Goal: Task Accomplishment & Management: Manage account settings

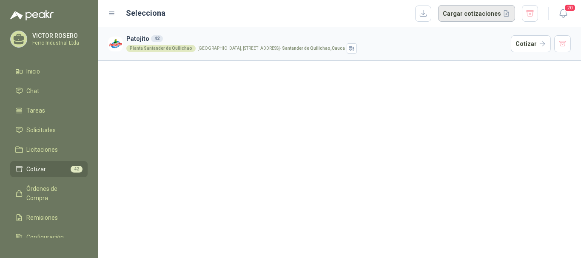
click at [481, 15] on button "Cargar cotizaciones" at bounding box center [476, 13] width 77 height 17
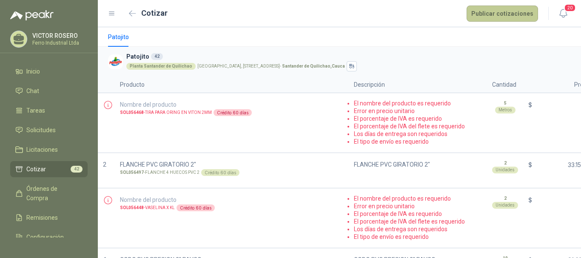
click at [515, 12] on button "Publicar cotizaciones" at bounding box center [502, 14] width 71 height 16
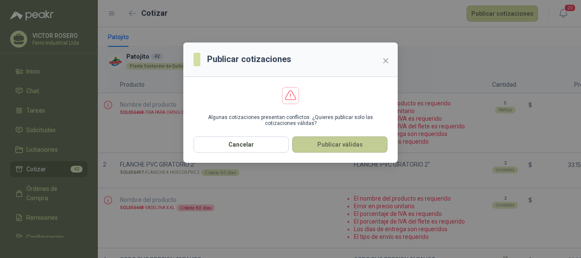
click at [343, 150] on button "Publicar válidas" at bounding box center [339, 145] width 95 height 16
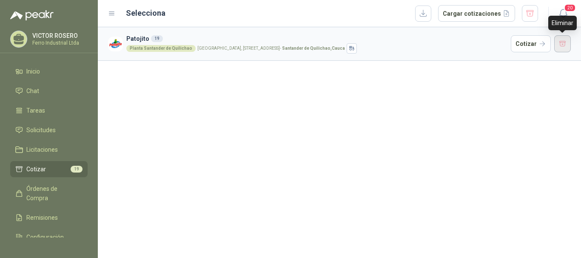
click at [562, 40] on button "button" at bounding box center [562, 43] width 17 height 17
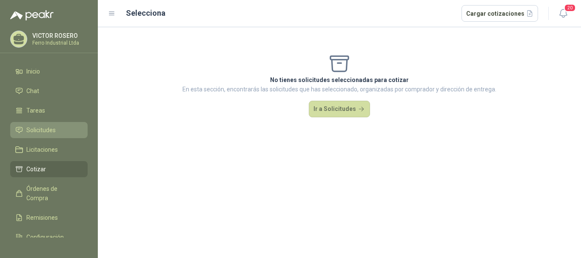
click at [24, 127] on li "Solicitudes" at bounding box center [48, 130] width 67 height 9
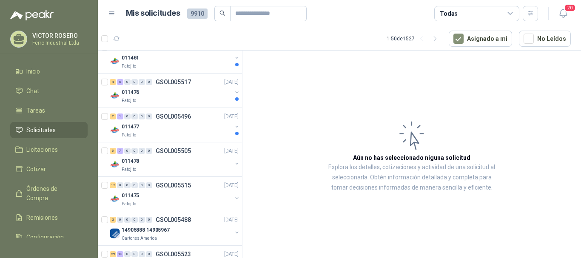
scroll to position [213, 0]
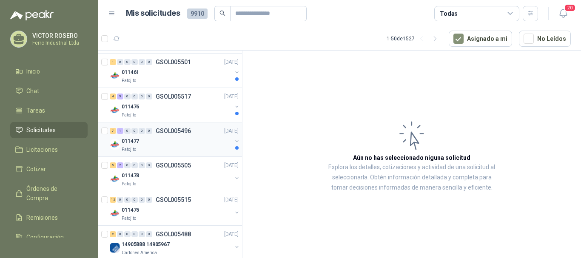
click at [171, 142] on div "011477" at bounding box center [177, 141] width 110 height 10
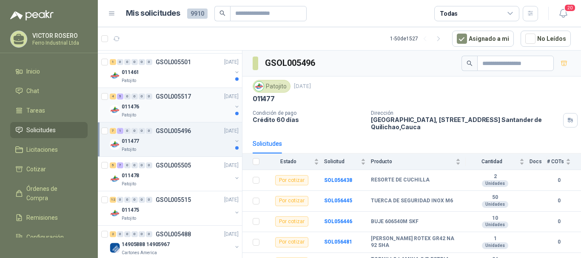
click at [183, 108] on div "011476" at bounding box center [177, 107] width 110 height 10
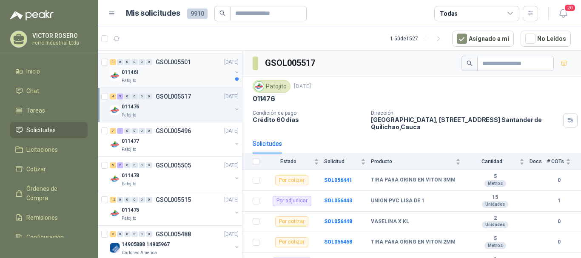
click at [178, 72] on div "011461" at bounding box center [177, 72] width 110 height 10
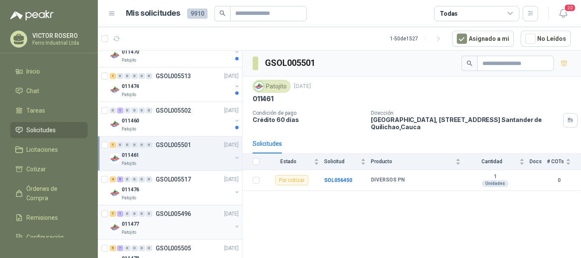
scroll to position [128, 0]
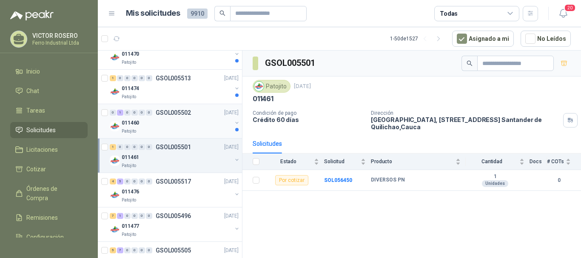
click at [191, 122] on div "011460" at bounding box center [177, 123] width 110 height 10
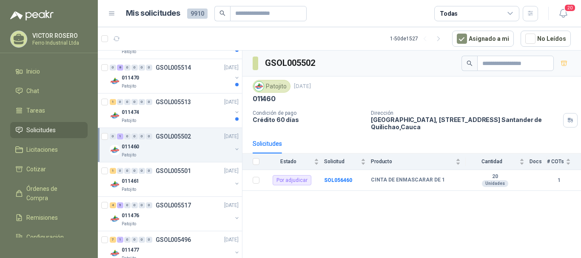
scroll to position [85, 0]
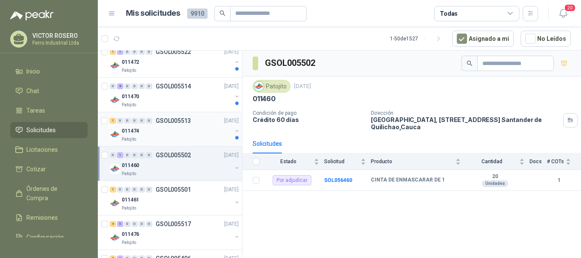
click at [180, 126] on div "011474" at bounding box center [177, 131] width 110 height 10
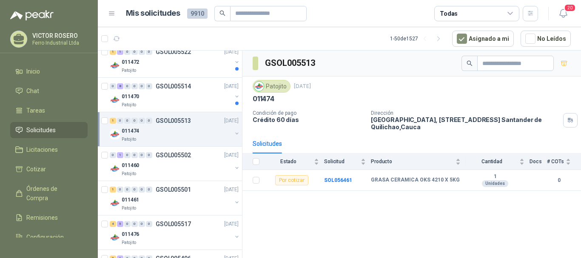
scroll to position [43, 0]
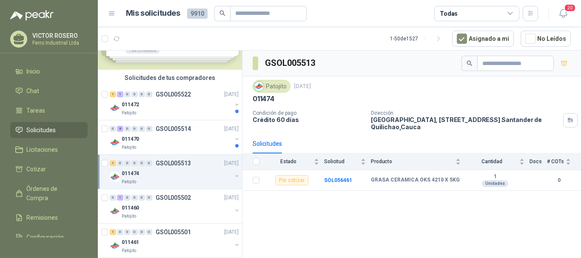
click at [180, 129] on p "GSOL005514" at bounding box center [173, 129] width 35 height 6
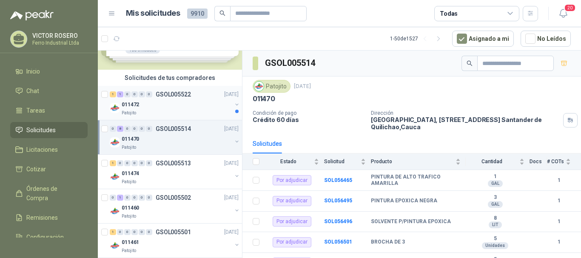
click at [181, 109] on div "011472" at bounding box center [177, 105] width 110 height 10
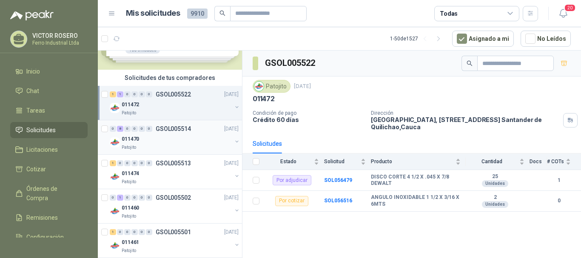
click at [156, 131] on p "GSOL005514" at bounding box center [173, 129] width 35 height 6
